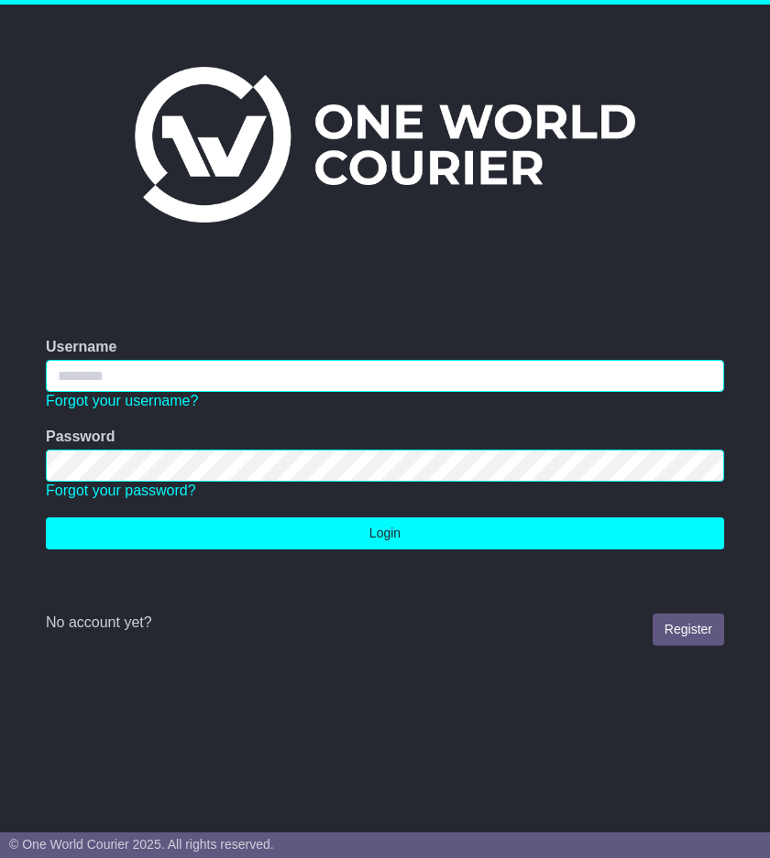
type input "**********"
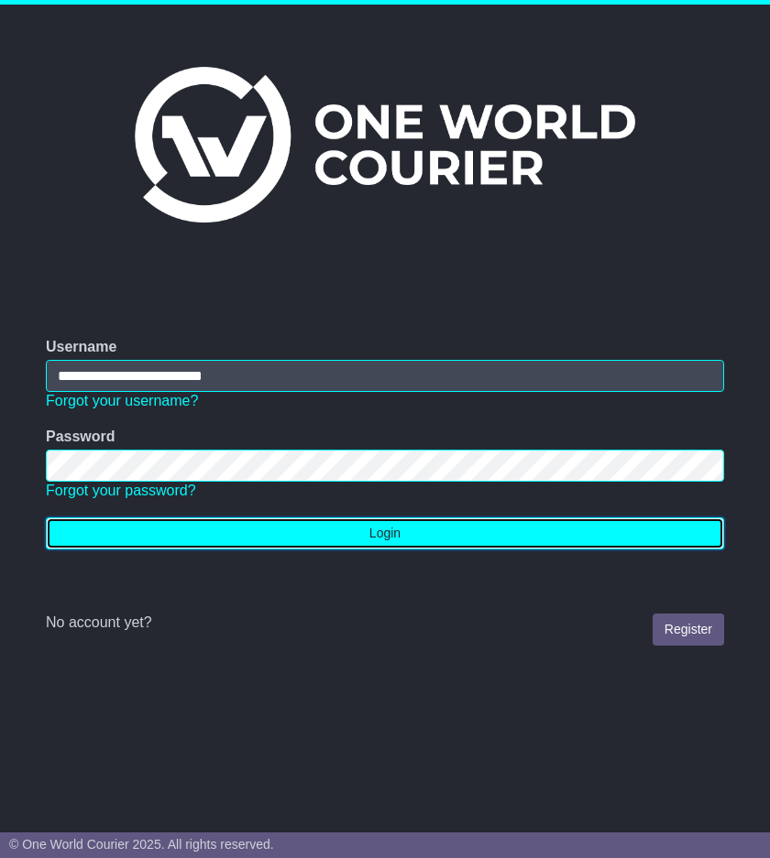
click at [413, 518] on button "Login" at bounding box center [385, 534] width 678 height 32
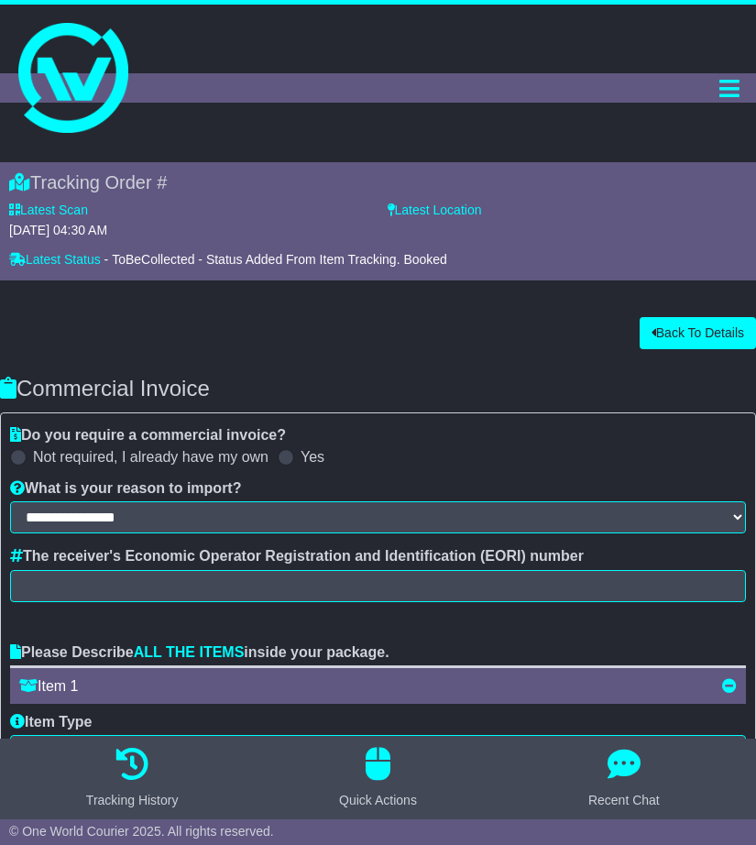
click at [110, 317] on div "Back To Details" at bounding box center [378, 333] width 756 height 32
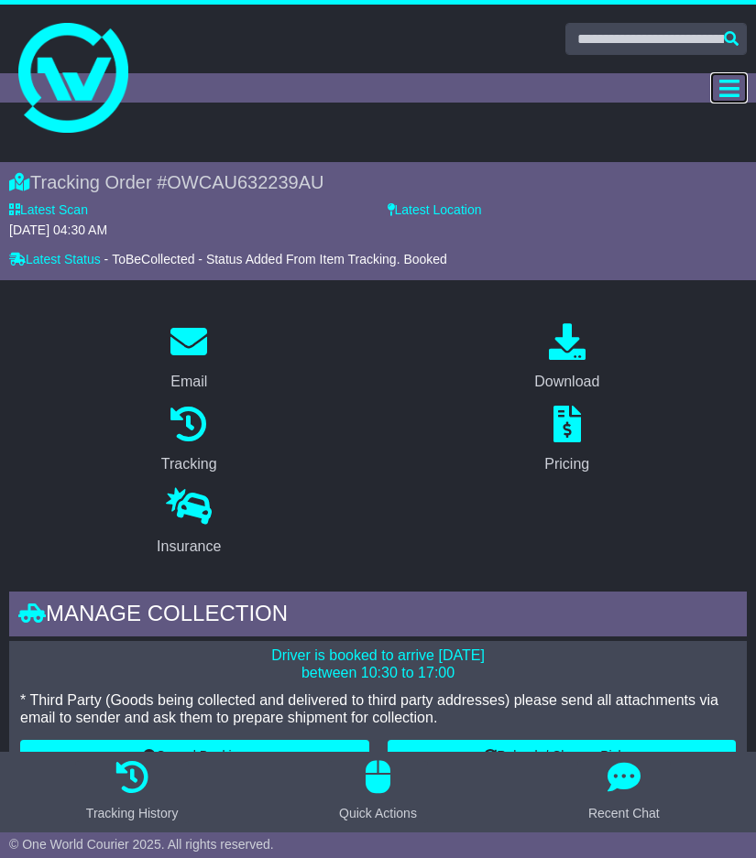
click at [719, 88] on icon "Toggle navigation" at bounding box center [729, 88] width 20 height 23
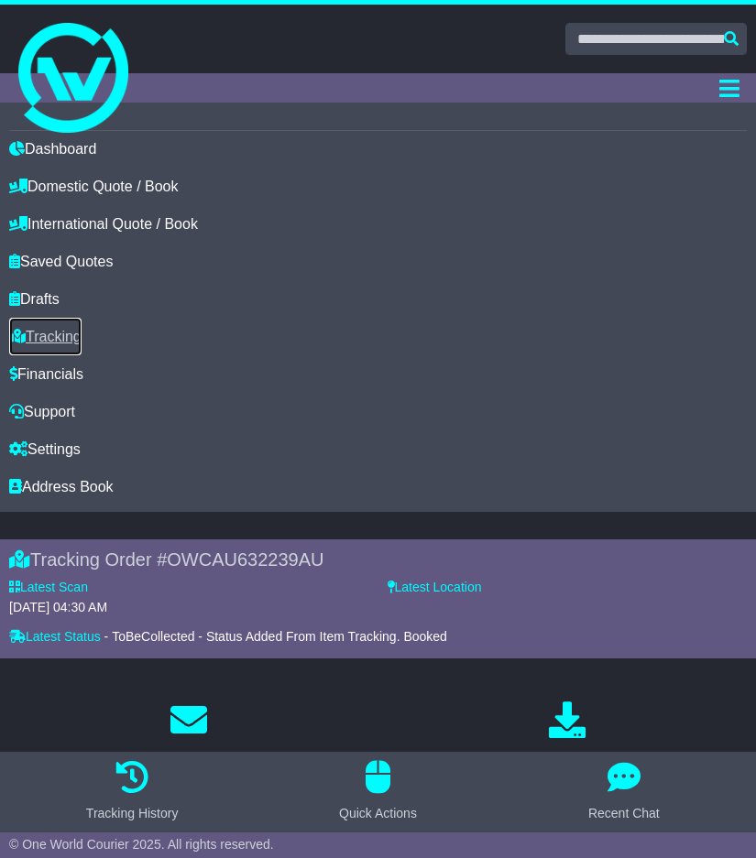
click at [69, 331] on link "Tracking" at bounding box center [45, 337] width 72 height 38
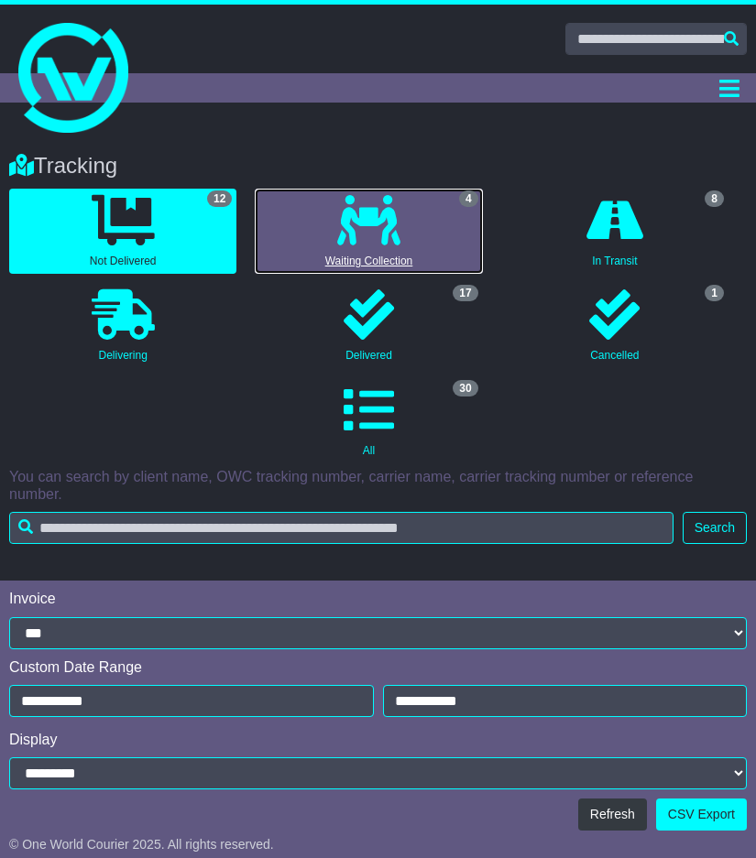
click at [355, 239] on icon at bounding box center [368, 220] width 63 height 50
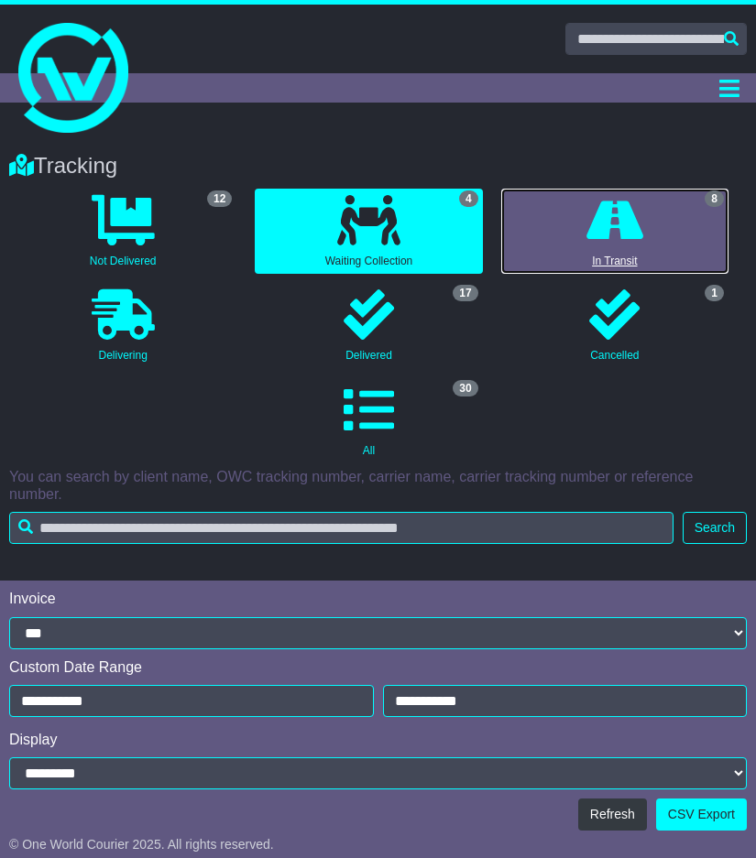
click at [579, 237] on link "8 In Transit" at bounding box center [614, 231] width 227 height 85
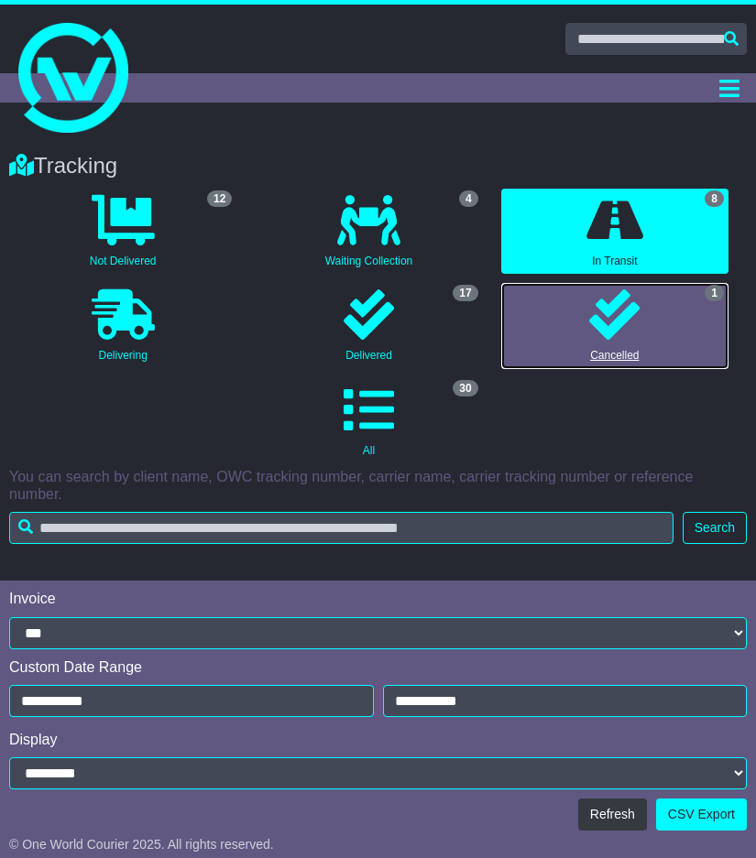
click at [586, 306] on link "1 Cancelled" at bounding box center [614, 325] width 227 height 85
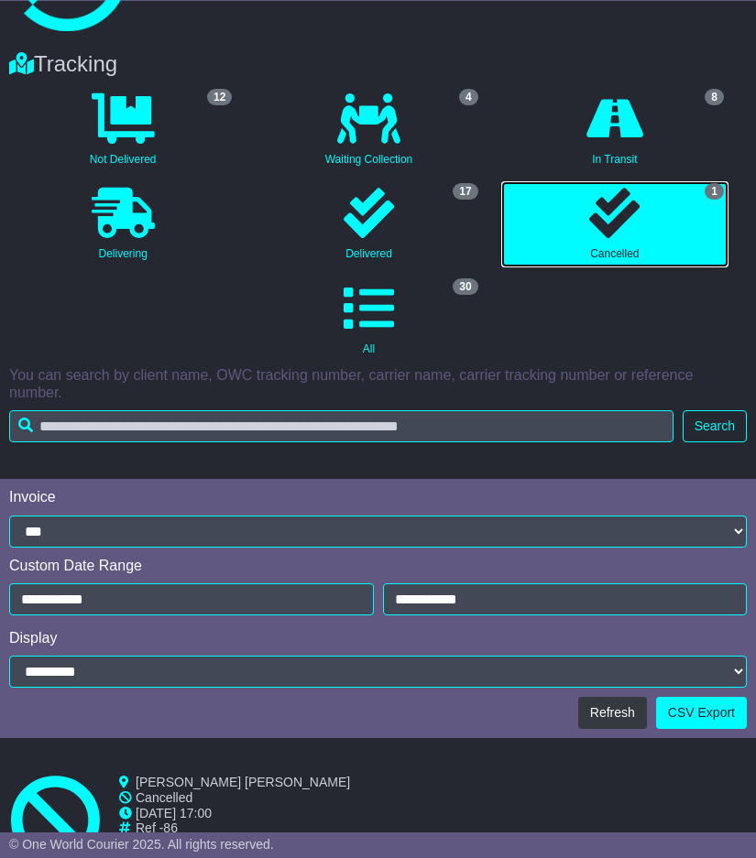
scroll to position [331, 0]
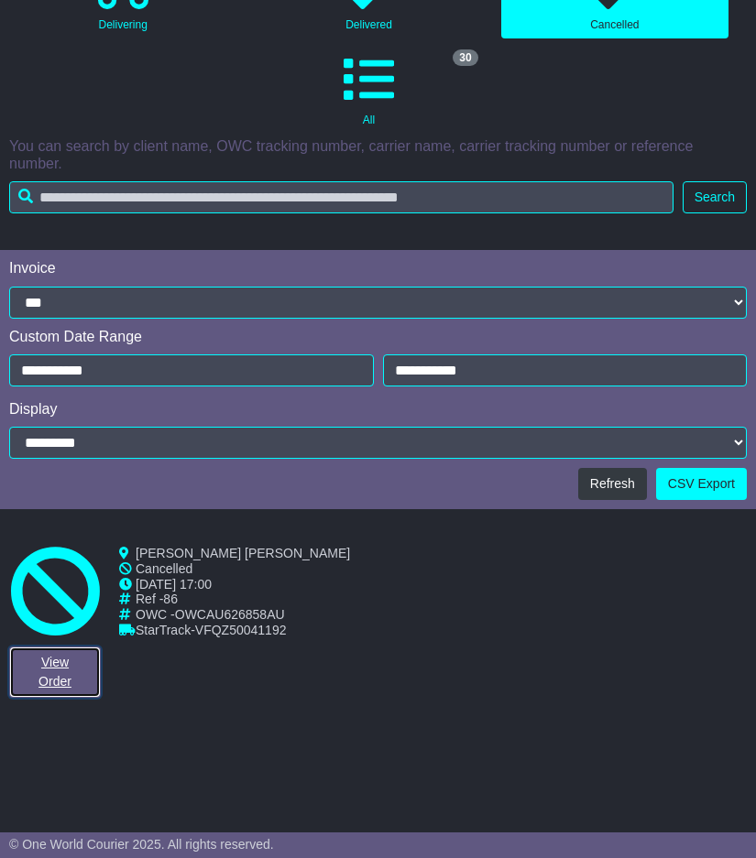
click at [56, 664] on link "View Order" at bounding box center [55, 672] width 92 height 51
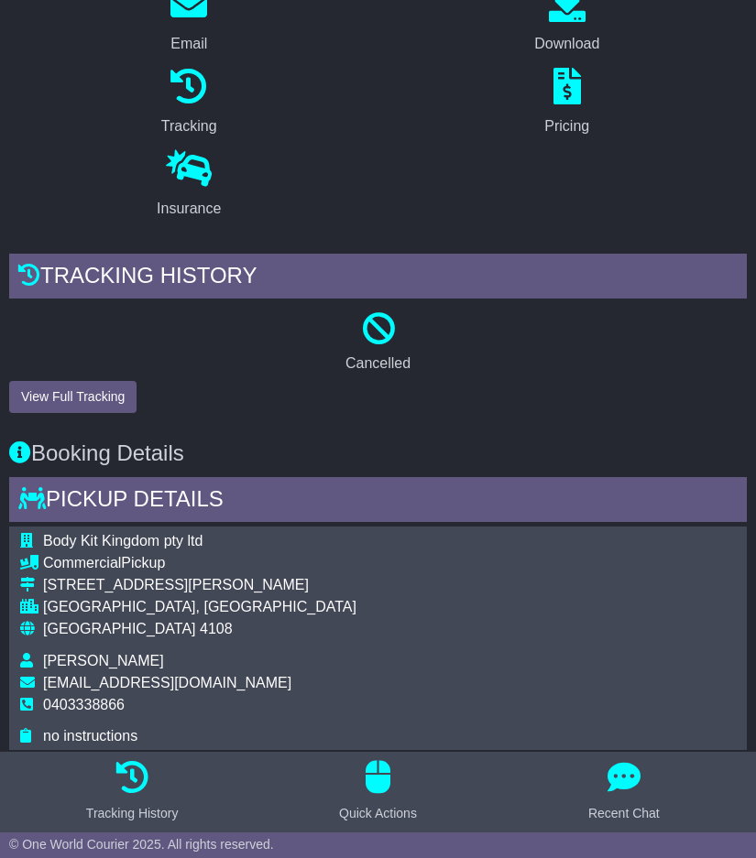
scroll to position [25, 0]
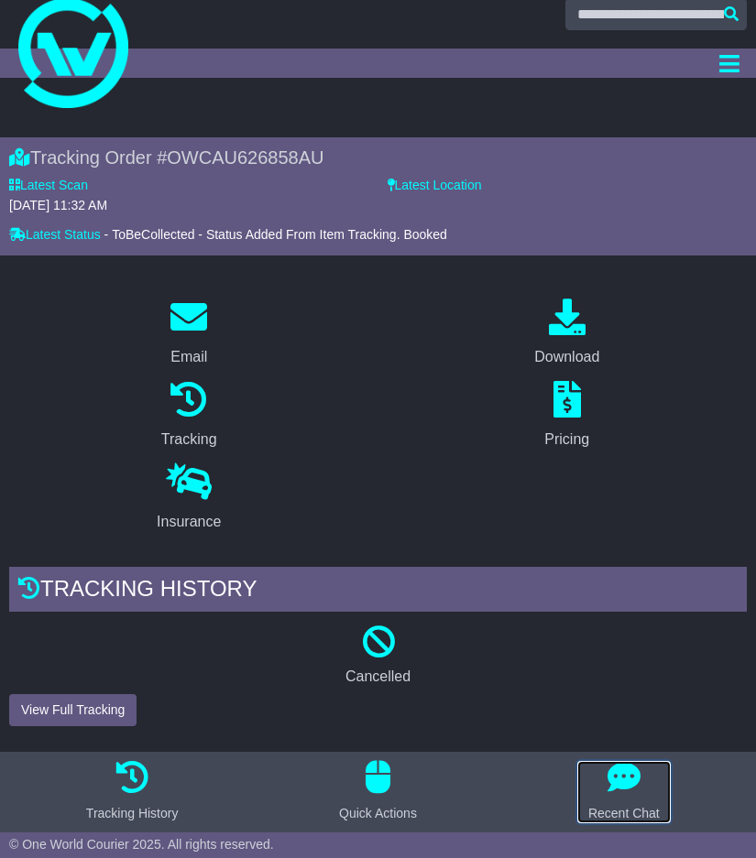
click at [622, 793] on icon "button" at bounding box center [623, 777] width 33 height 33
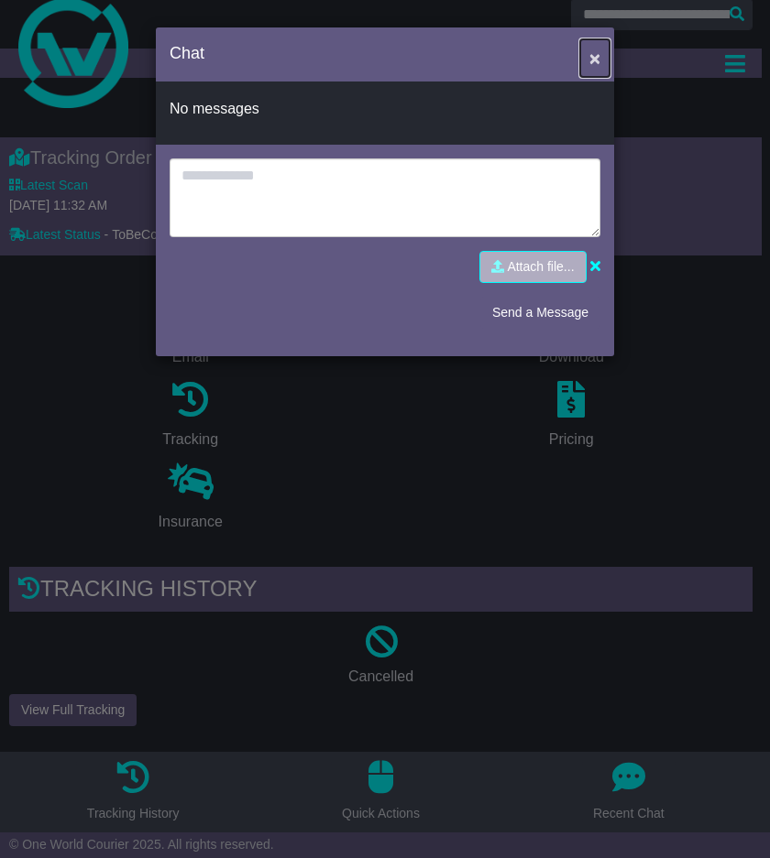
click at [594, 49] on span "×" at bounding box center [594, 58] width 11 height 21
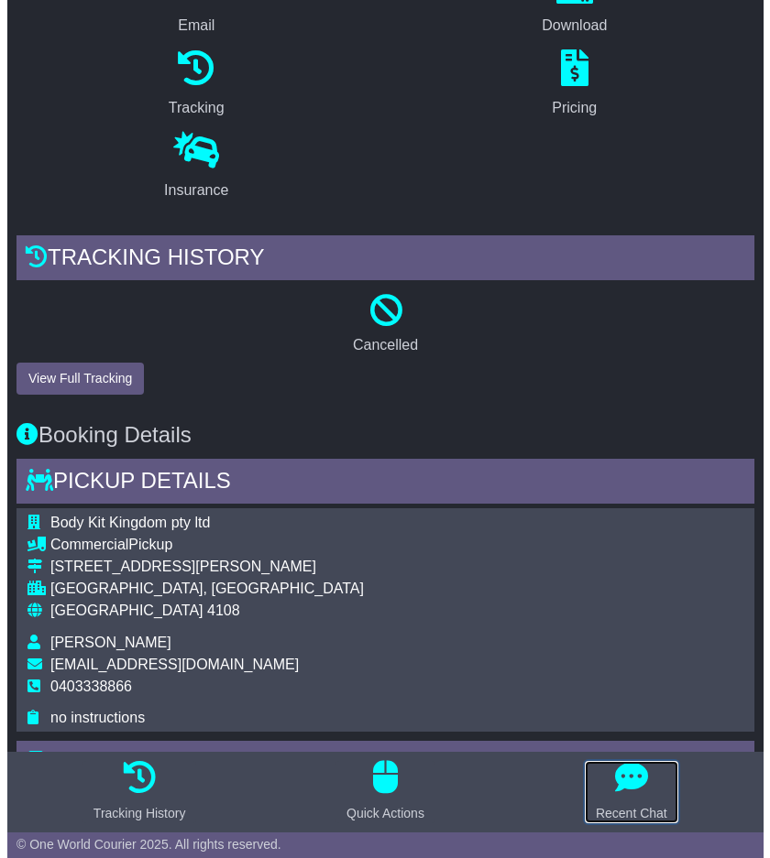
scroll to position [391, 0]
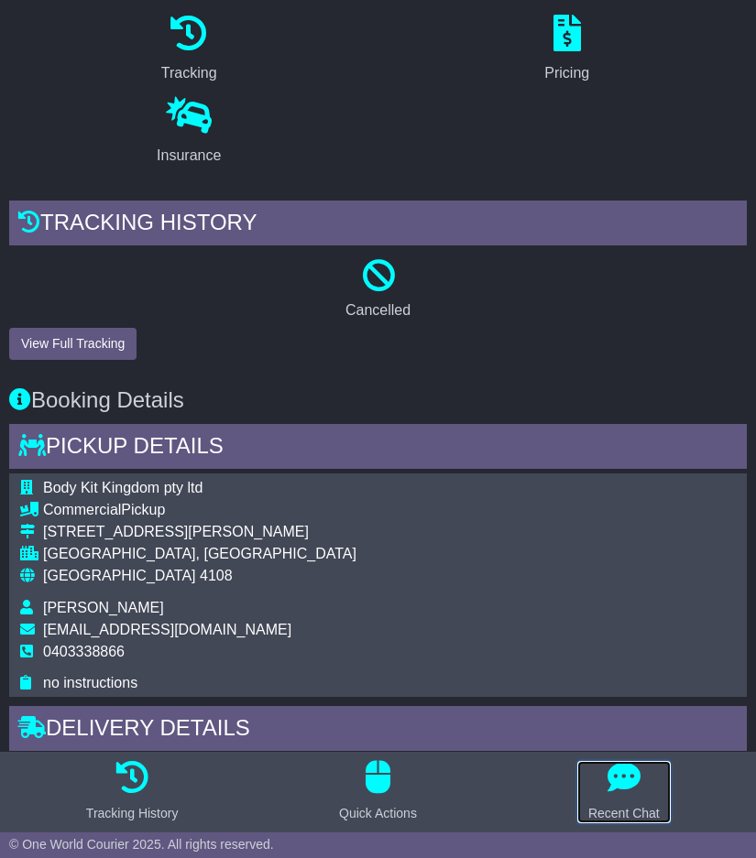
click at [630, 790] on icon "button" at bounding box center [623, 777] width 33 height 33
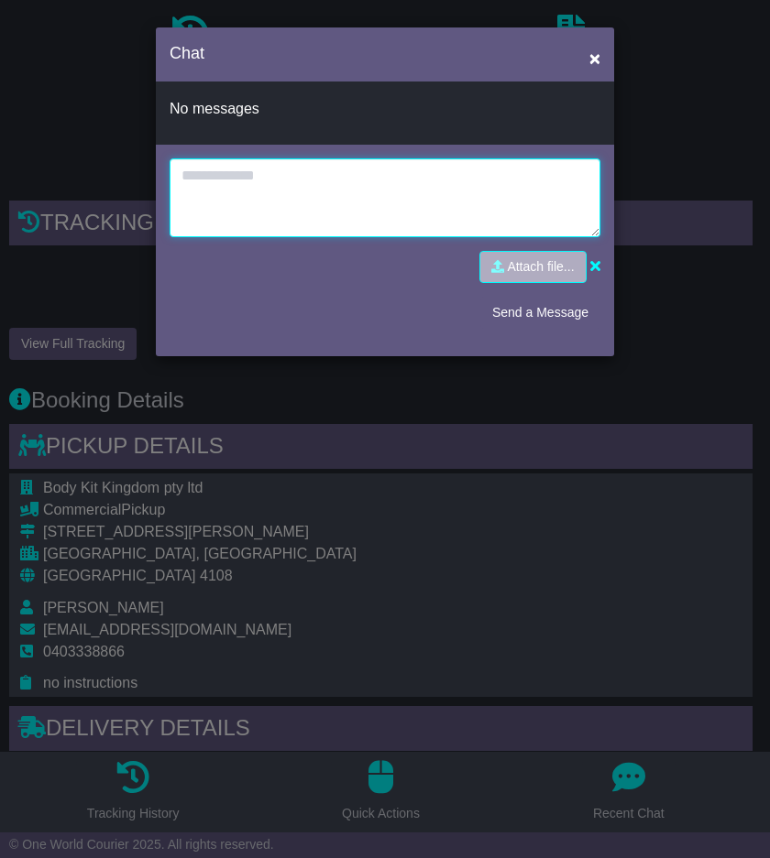
drag, startPoint x: 293, startPoint y: 227, endPoint x: 294, endPoint y: 215, distance: 11.9
click at [293, 224] on textarea at bounding box center [384, 198] width 431 height 79
click at [295, 211] on textarea at bounding box center [384, 198] width 431 height 79
click at [292, 182] on textarea "**********" at bounding box center [384, 198] width 431 height 79
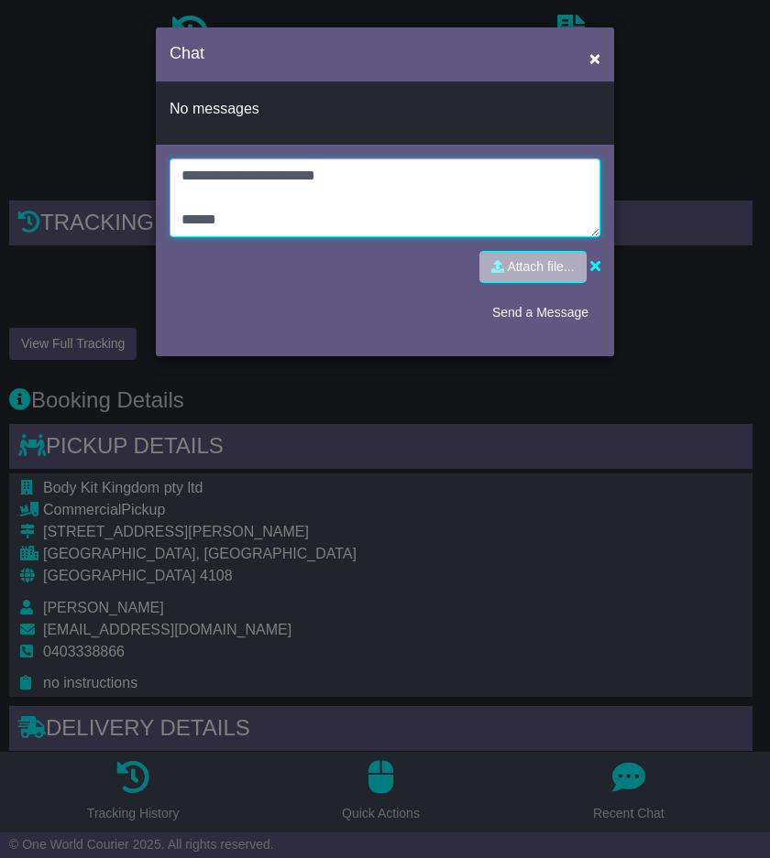
scroll to position [66, 0]
type textarea "**********"
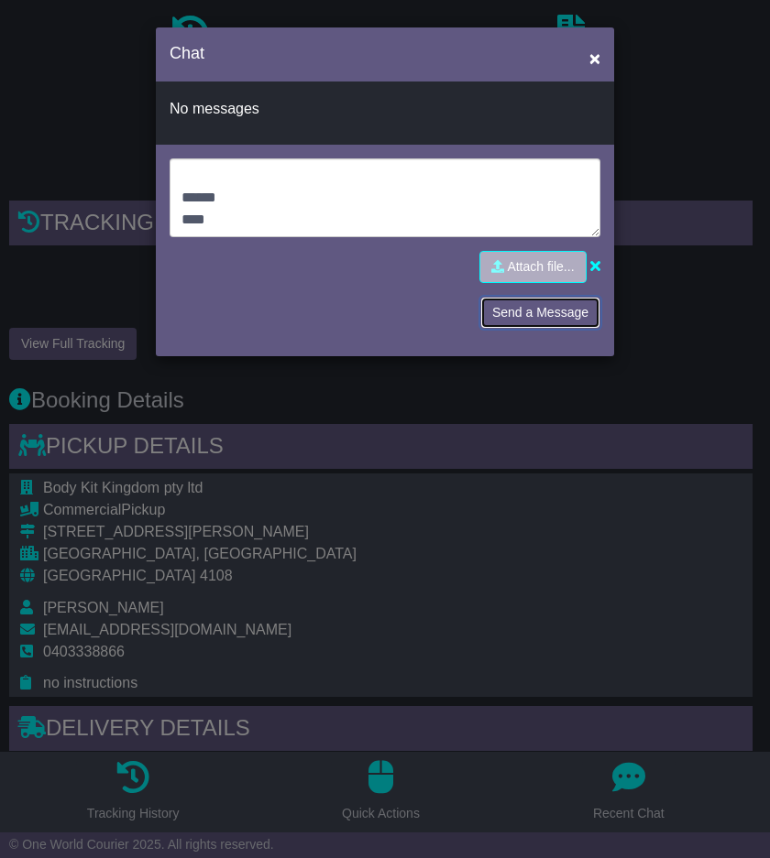
click at [529, 320] on button "Send a Message" at bounding box center [540, 313] width 120 height 32
